Goal: Transaction & Acquisition: Download file/media

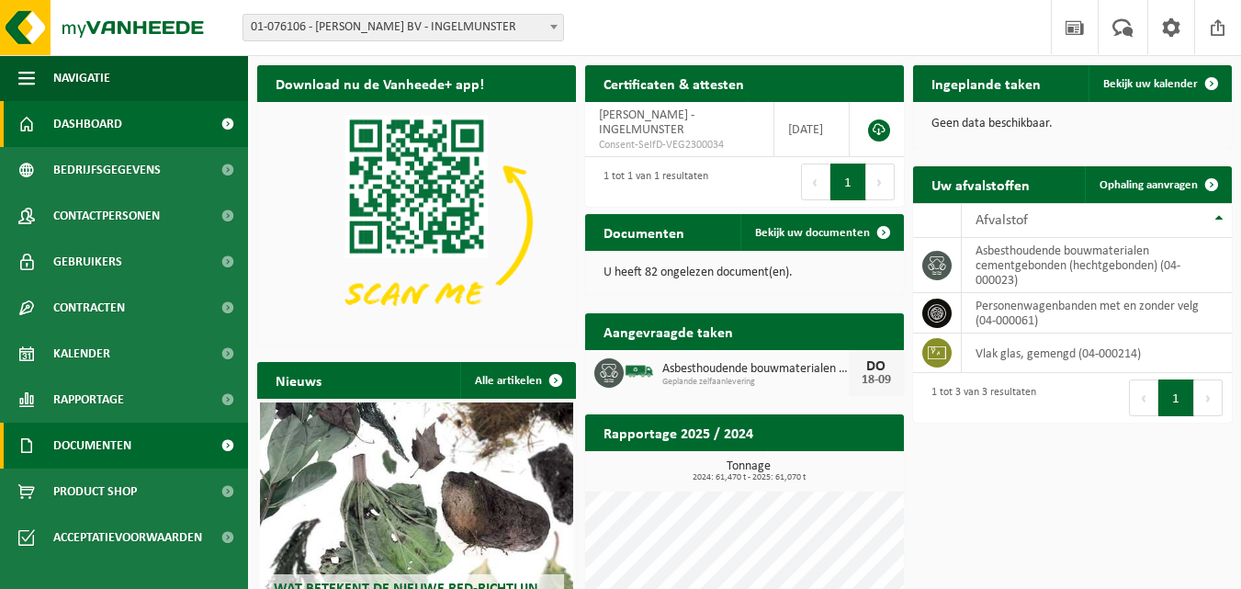
click at [57, 441] on span "Documenten" at bounding box center [92, 445] width 78 height 46
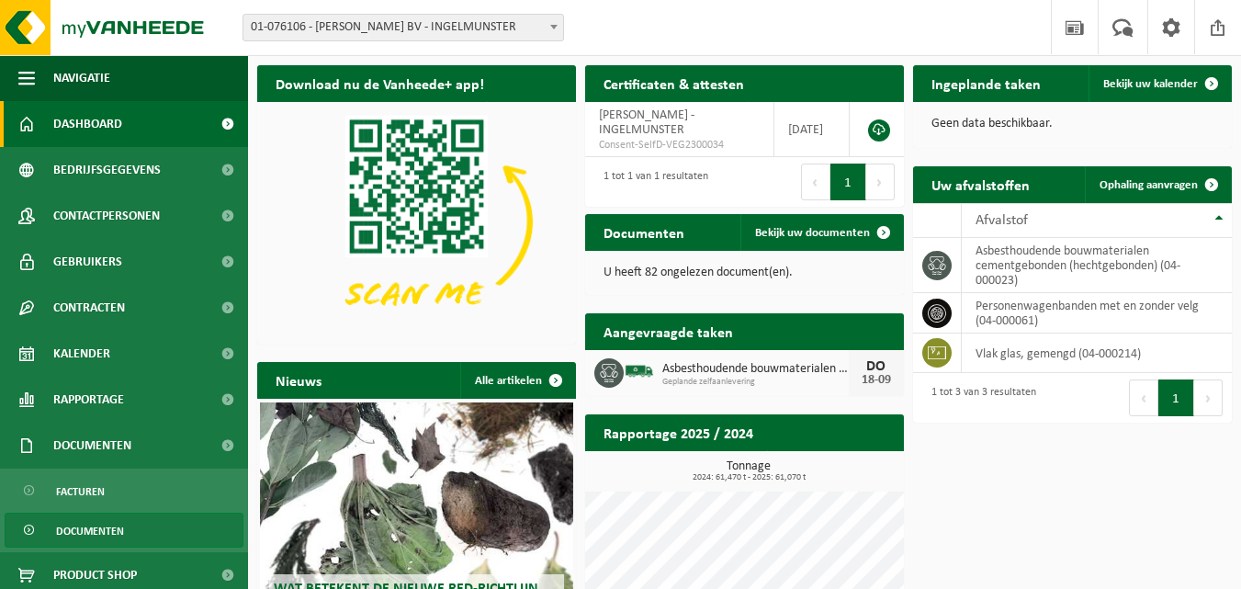
click at [97, 527] on span "Documenten" at bounding box center [90, 530] width 68 height 35
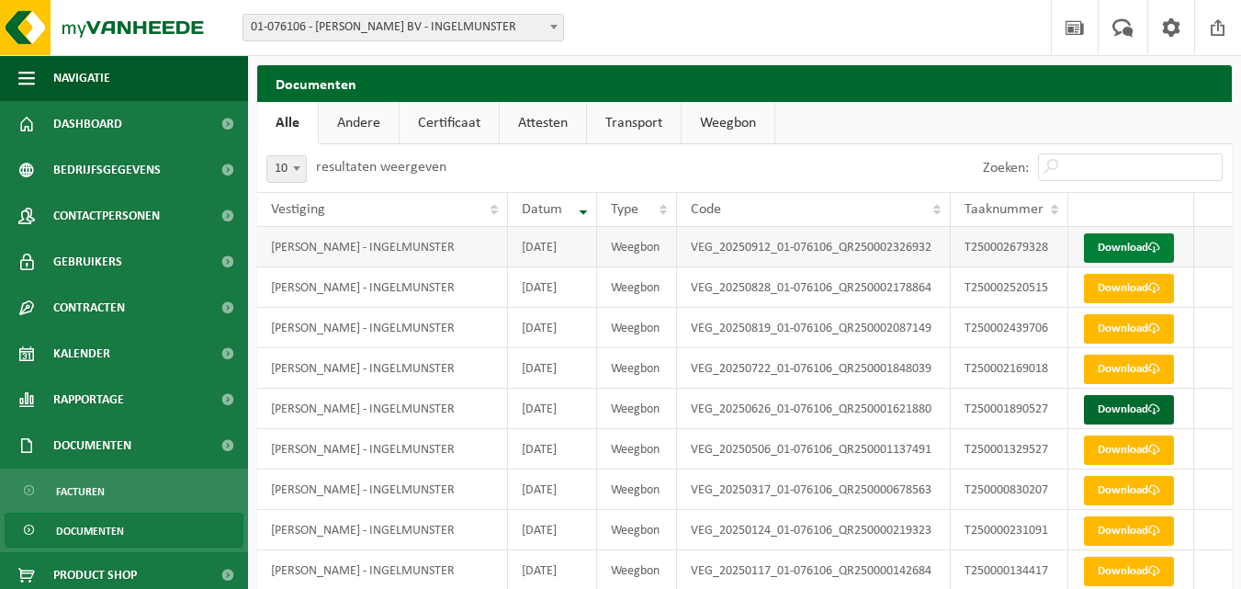
click at [1150, 246] on span at bounding box center [1154, 247] width 12 height 12
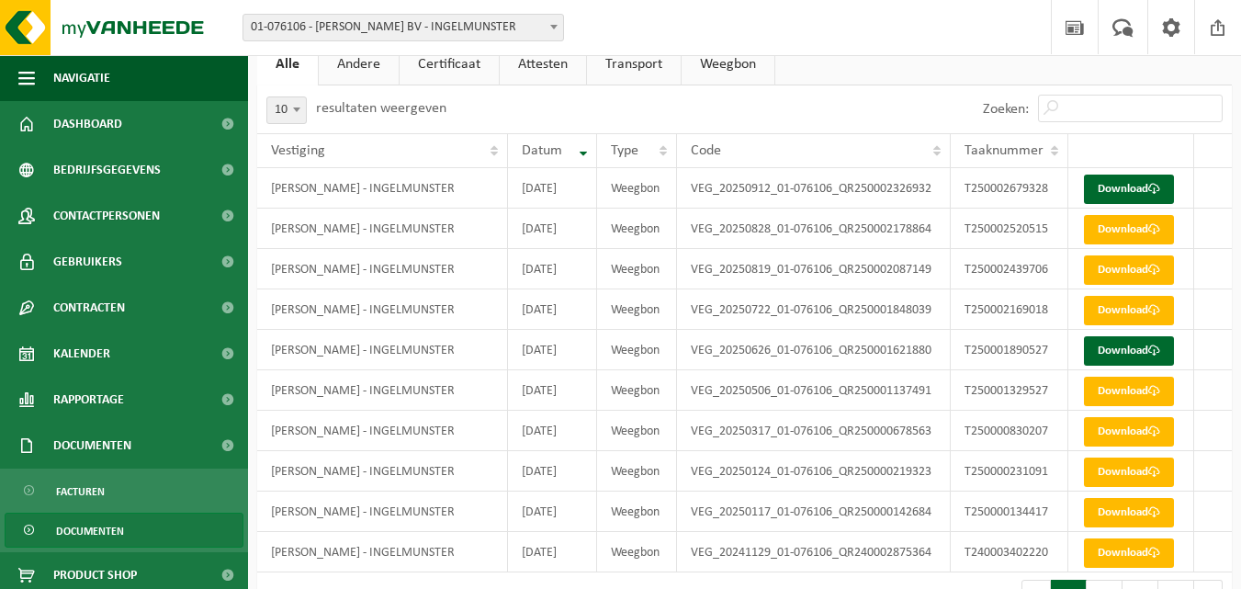
scroll to position [113, 0]
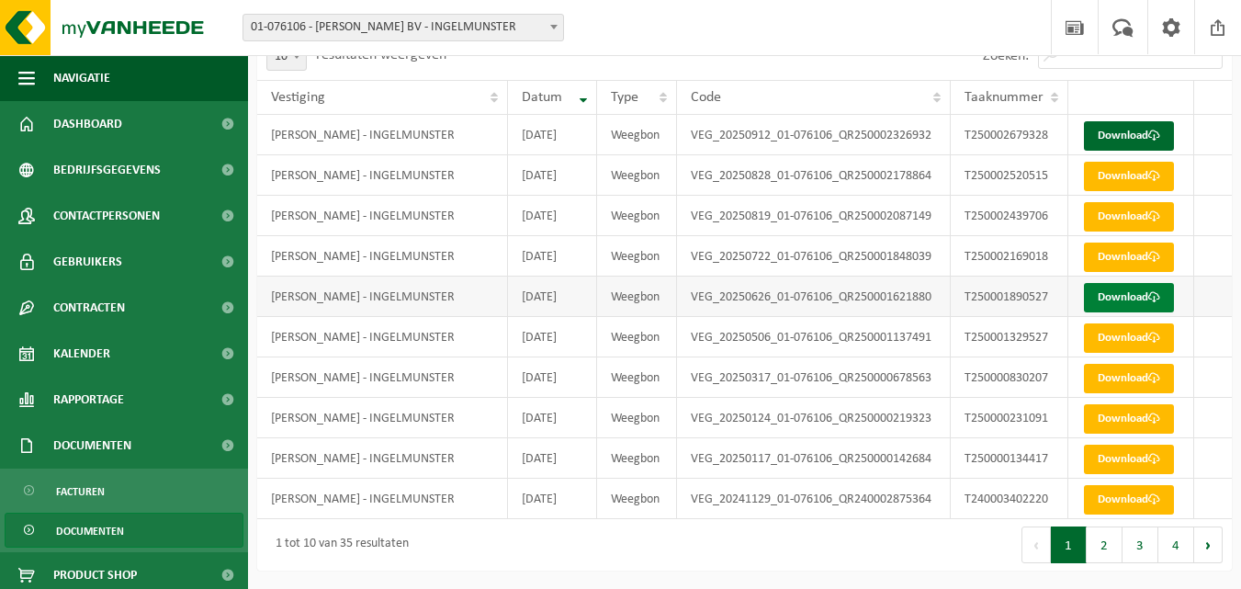
click at [1149, 295] on link "Download" at bounding box center [1129, 297] width 90 height 29
